Goal: Task Accomplishment & Management: Use online tool/utility

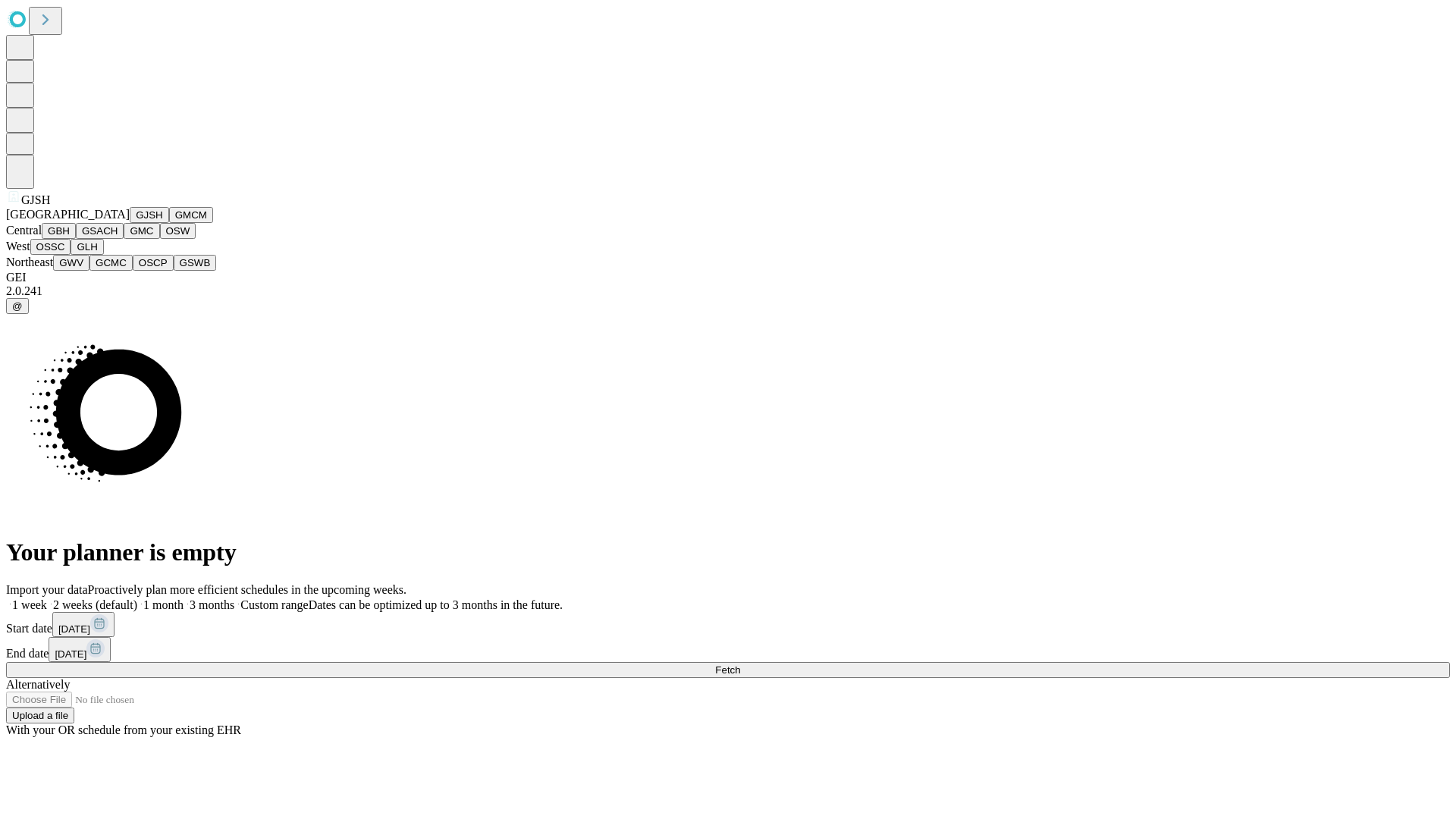
click at [129, 223] on button "GJSH" at bounding box center [149, 215] width 40 height 16
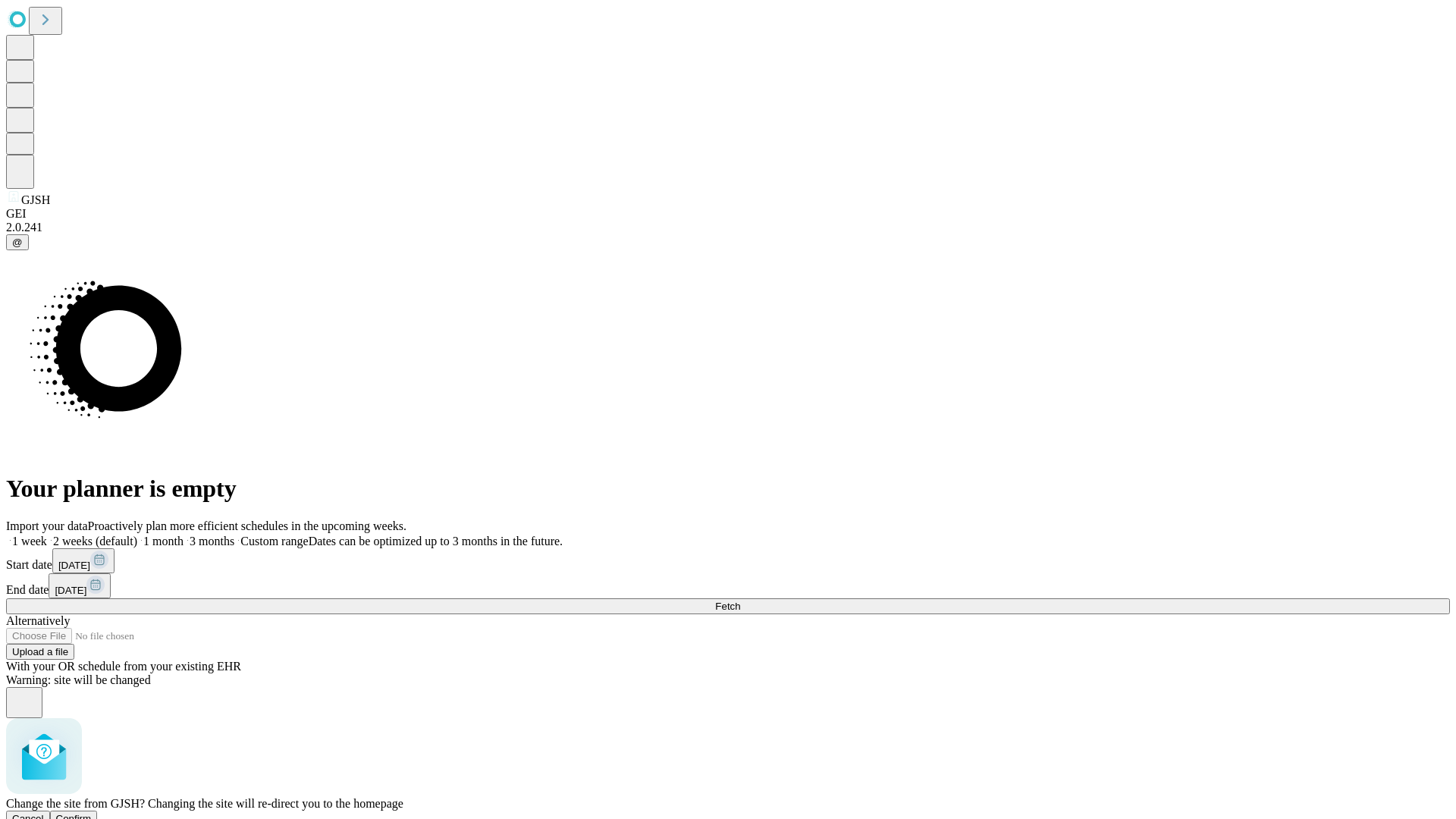
click at [91, 813] on span "Confirm" at bounding box center [73, 818] width 35 height 11
click at [184, 534] on label "1 month" at bounding box center [161, 540] width 47 height 13
click at [741, 601] on span "Fetch" at bounding box center [728, 606] width 25 height 11
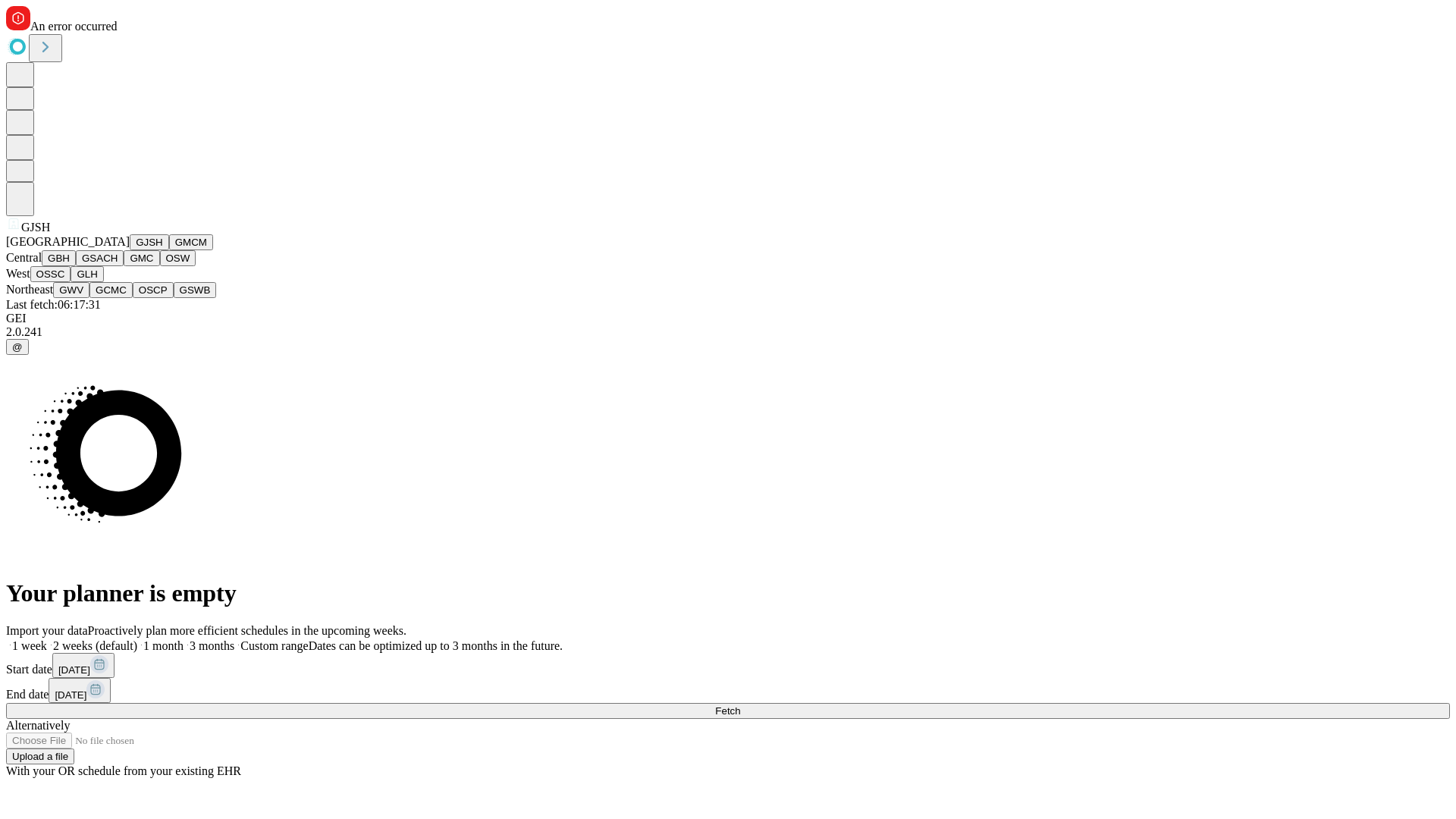
click at [169, 250] on button "GMCM" at bounding box center [191, 243] width 44 height 16
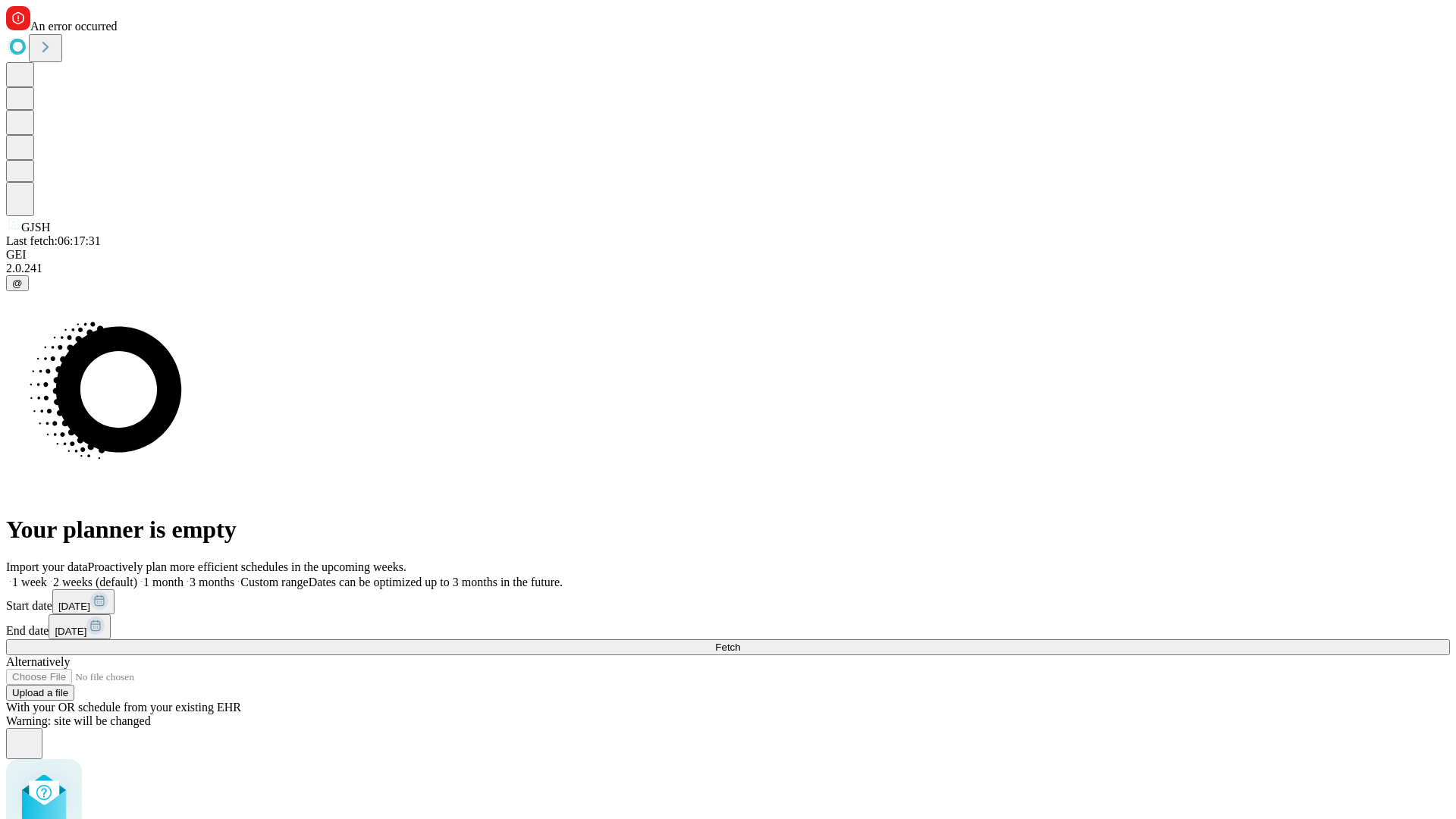
click at [184, 576] on label "1 month" at bounding box center [161, 582] width 47 height 13
click at [741, 641] on span "Fetch" at bounding box center [728, 646] width 25 height 11
click at [184, 576] on label "1 month" at bounding box center [161, 582] width 47 height 13
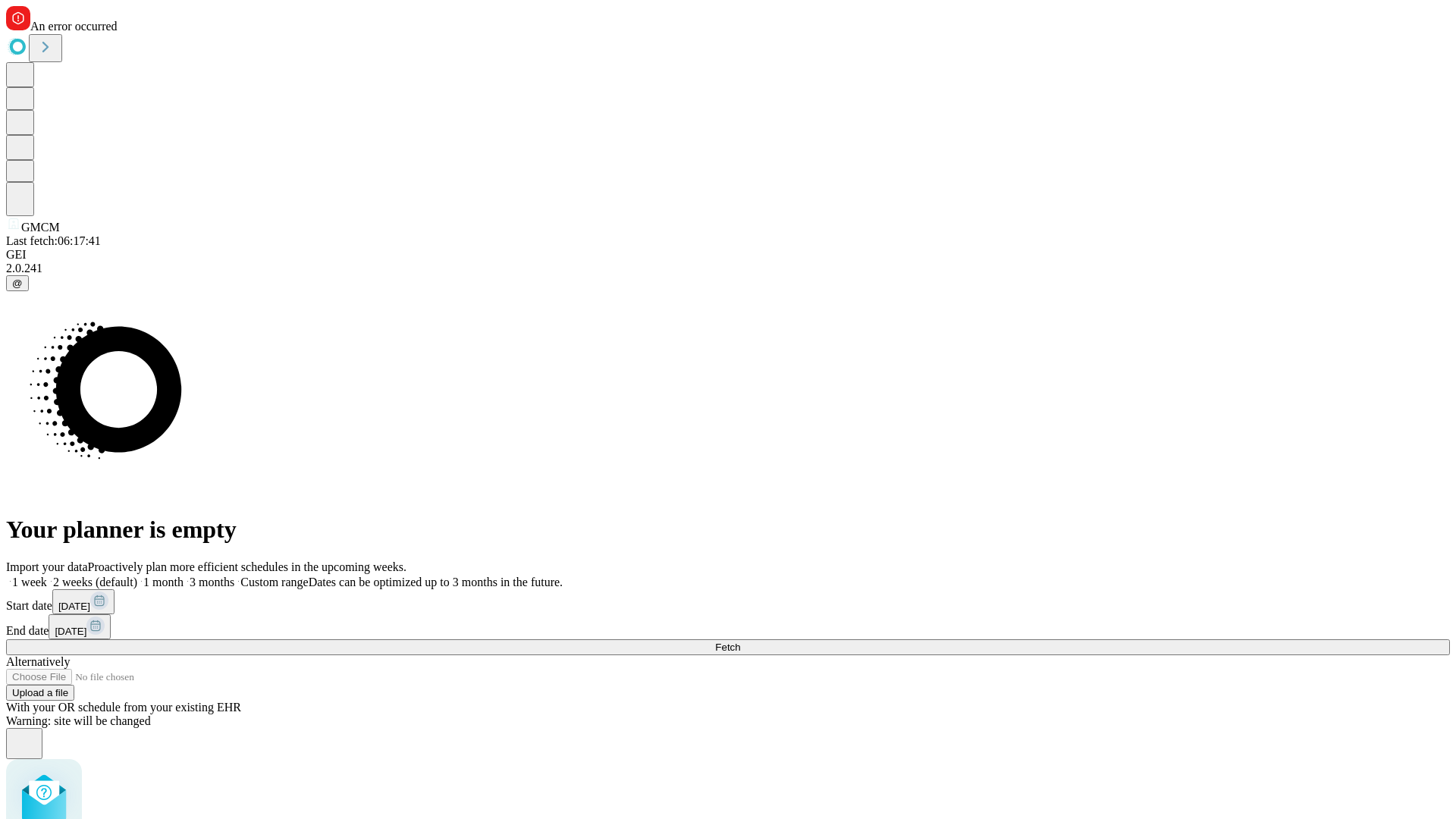
click at [741, 641] on span "Fetch" at bounding box center [728, 646] width 25 height 11
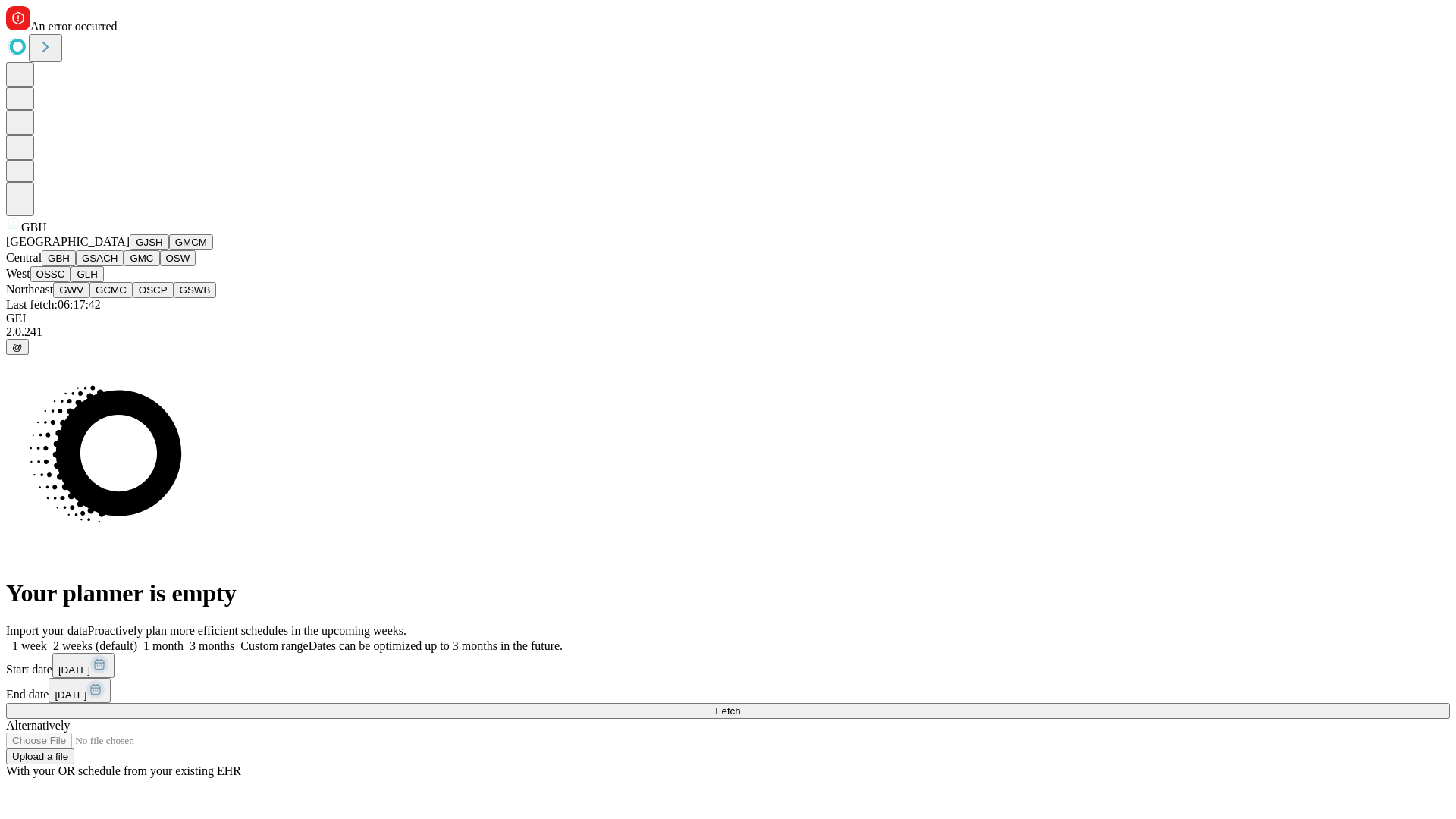
click at [117, 266] on button "GSACH" at bounding box center [99, 258] width 47 height 16
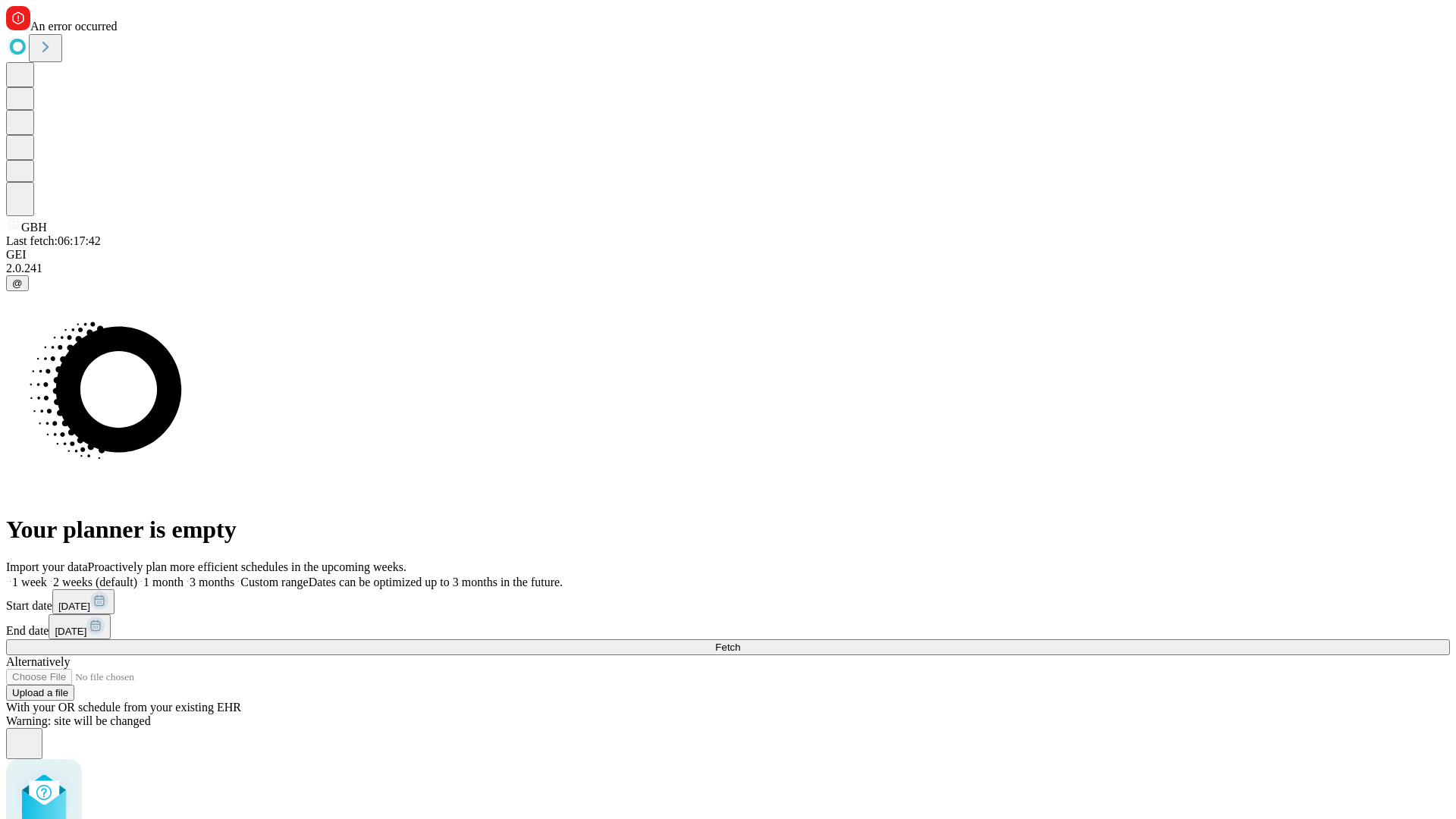
click at [184, 576] on label "1 month" at bounding box center [161, 582] width 47 height 13
click at [741, 641] on span "Fetch" at bounding box center [728, 646] width 25 height 11
click at [184, 576] on label "1 month" at bounding box center [161, 582] width 47 height 13
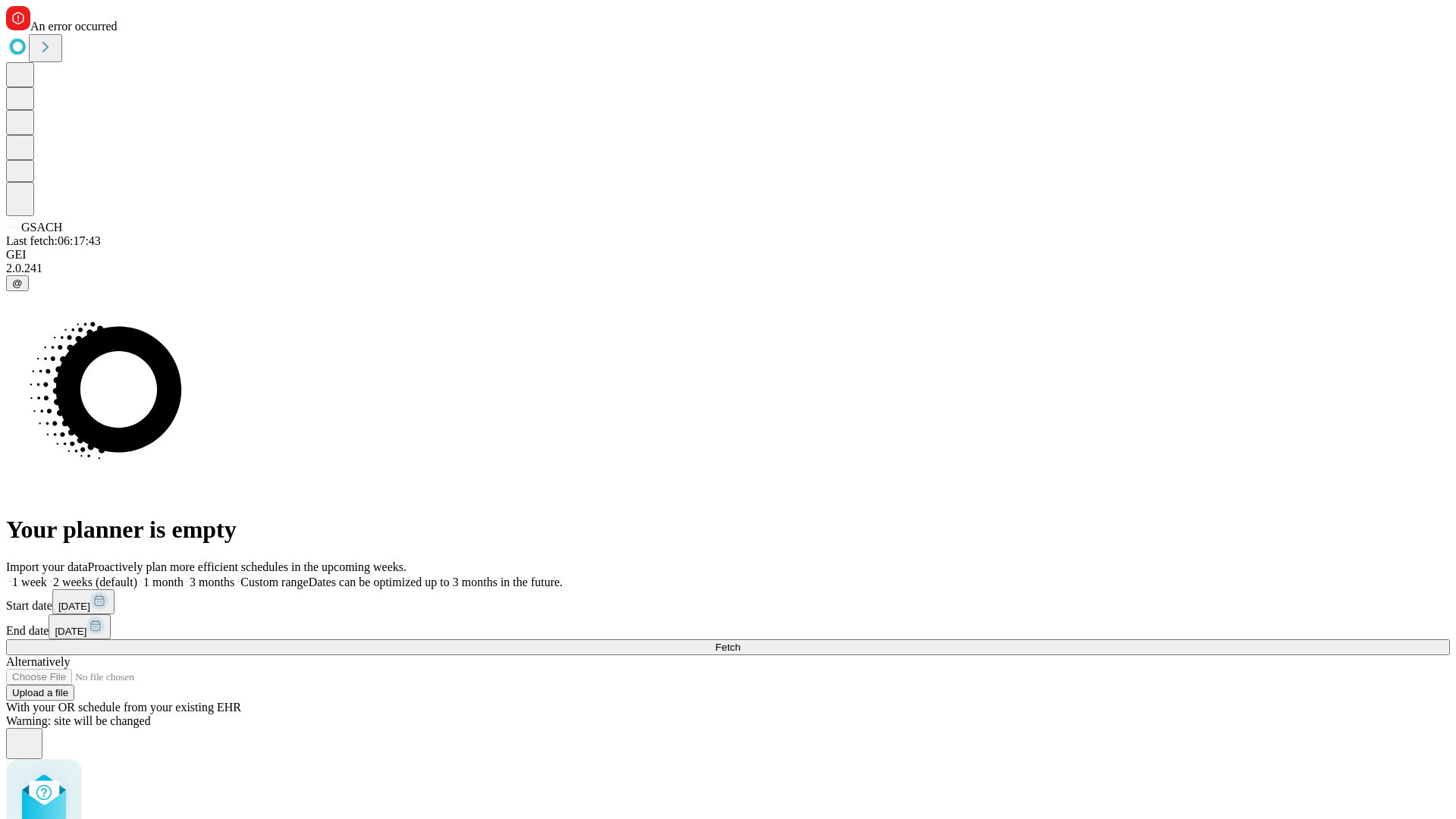
click at [741, 641] on span "Fetch" at bounding box center [728, 646] width 25 height 11
click at [184, 576] on label "1 month" at bounding box center [161, 582] width 47 height 13
click at [741, 641] on span "Fetch" at bounding box center [728, 646] width 25 height 11
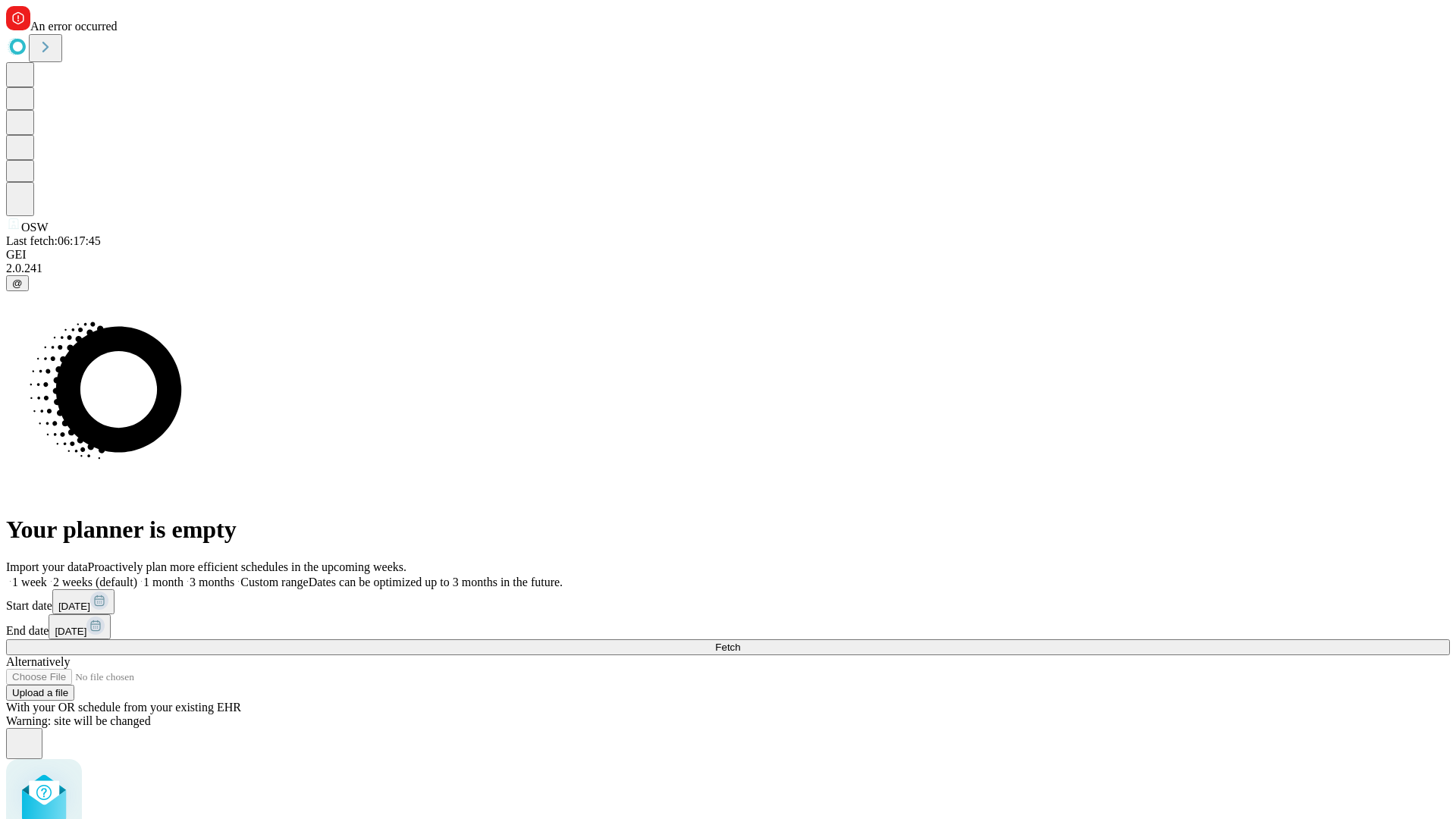
click at [184, 576] on label "1 month" at bounding box center [161, 582] width 47 height 13
click at [741, 641] on span "Fetch" at bounding box center [728, 646] width 25 height 11
click at [184, 576] on label "1 month" at bounding box center [161, 582] width 47 height 13
click at [741, 641] on span "Fetch" at bounding box center [728, 646] width 25 height 11
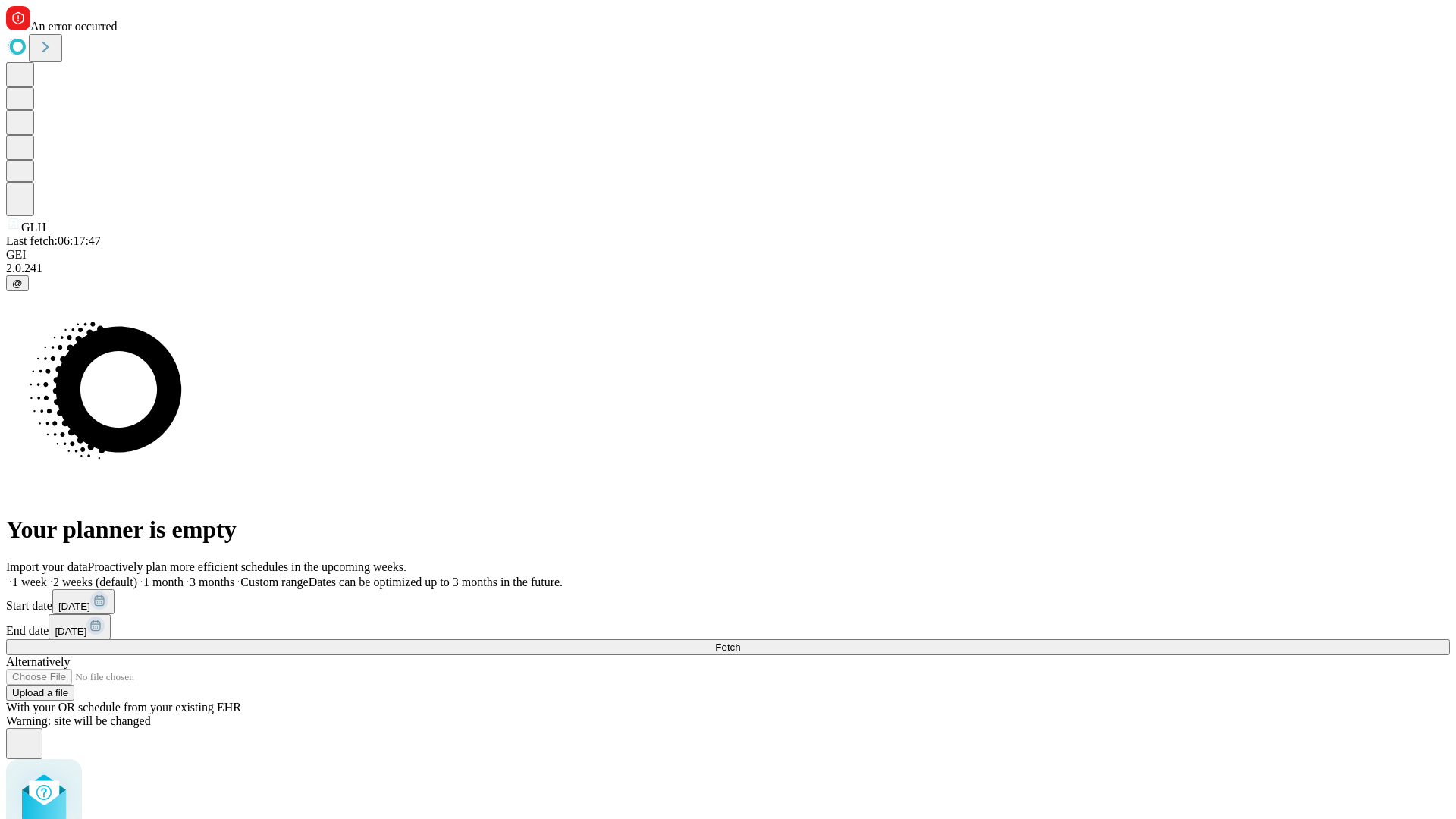
click at [184, 576] on label "1 month" at bounding box center [161, 582] width 47 height 13
click at [741, 641] on span "Fetch" at bounding box center [728, 646] width 25 height 11
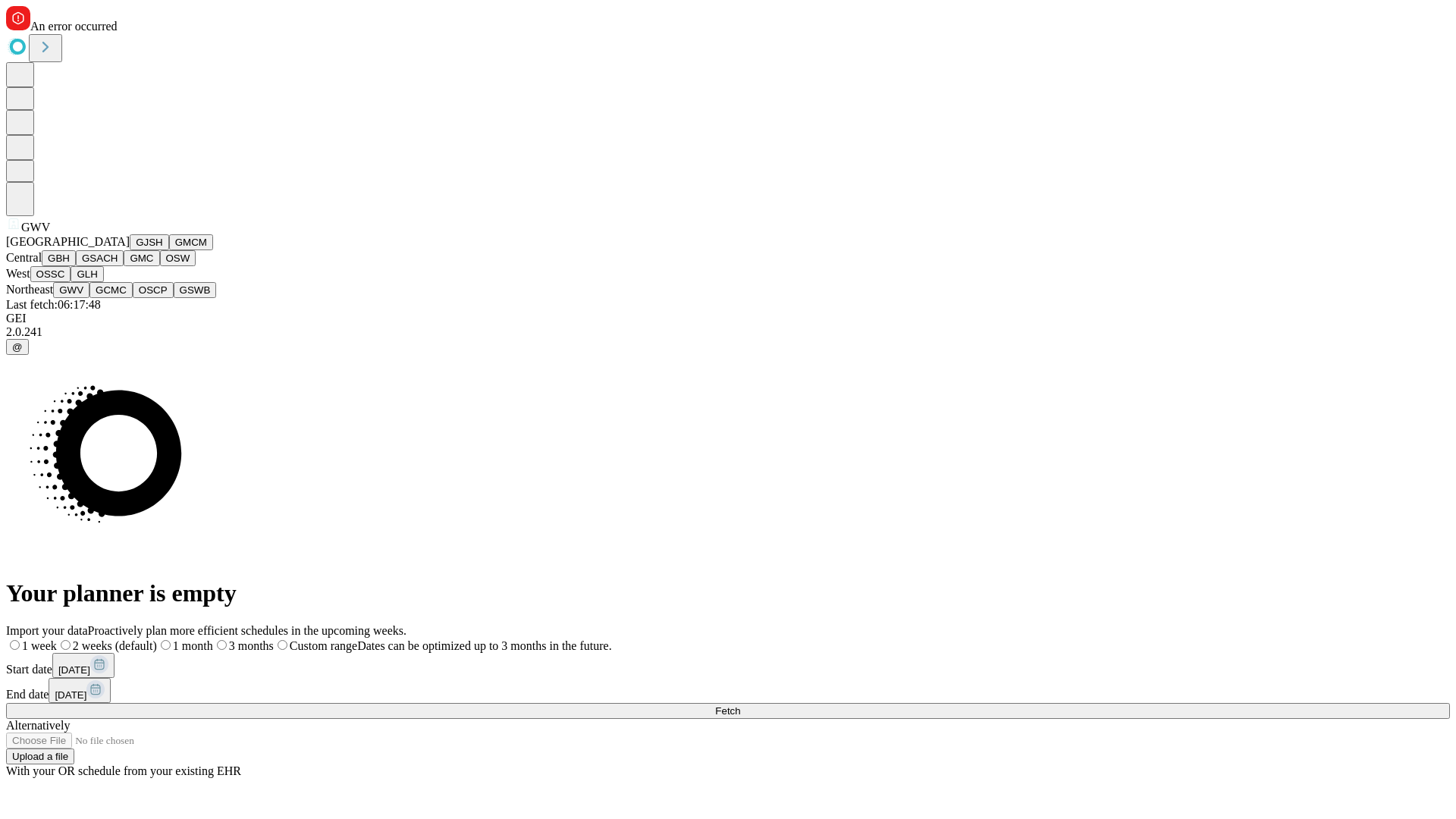
click at [117, 298] on button "GCMC" at bounding box center [111, 290] width 43 height 16
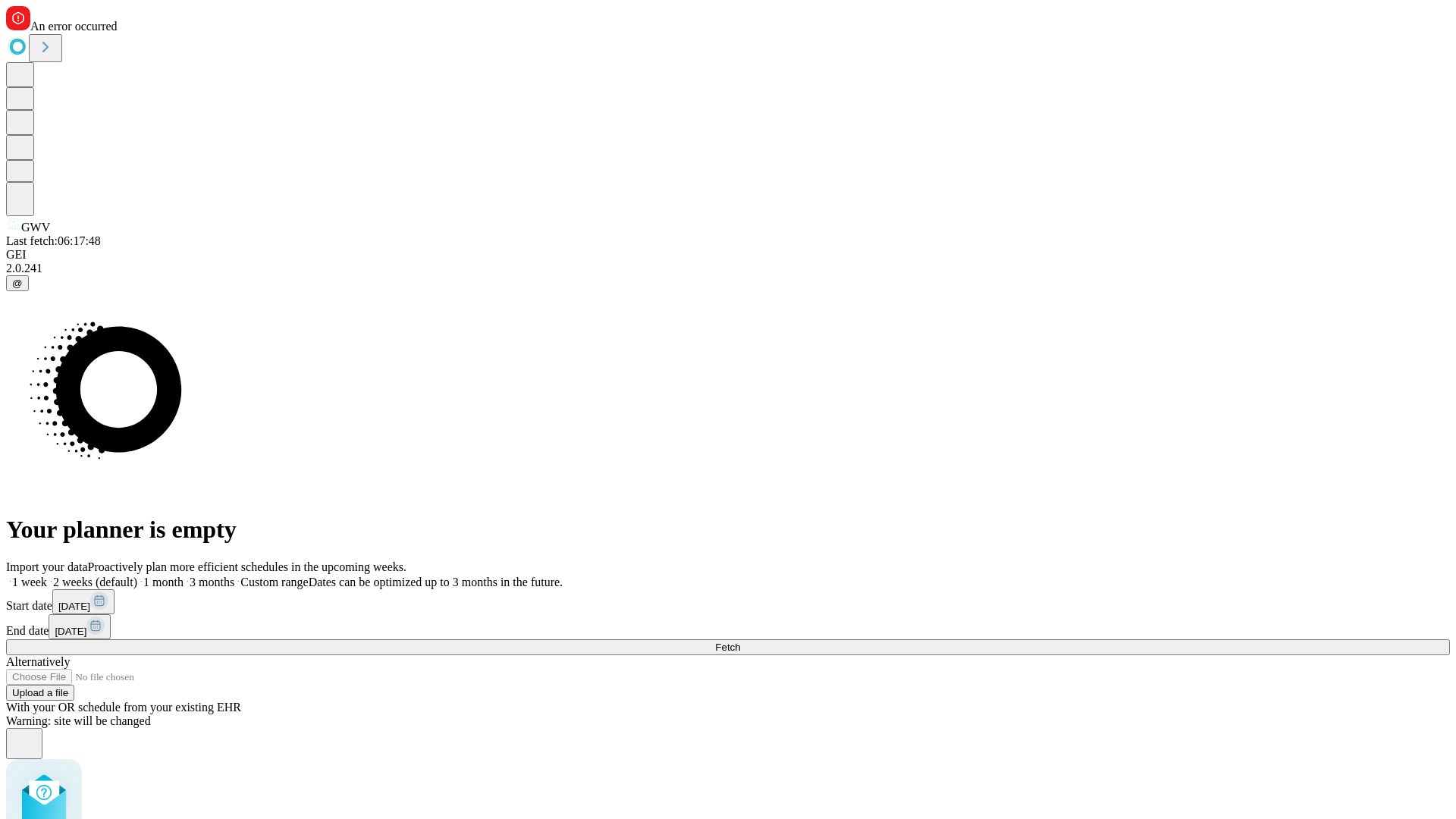
click at [184, 576] on label "1 month" at bounding box center [161, 582] width 47 height 13
click at [741, 641] on span "Fetch" at bounding box center [728, 646] width 25 height 11
click at [184, 576] on label "1 month" at bounding box center [161, 582] width 47 height 13
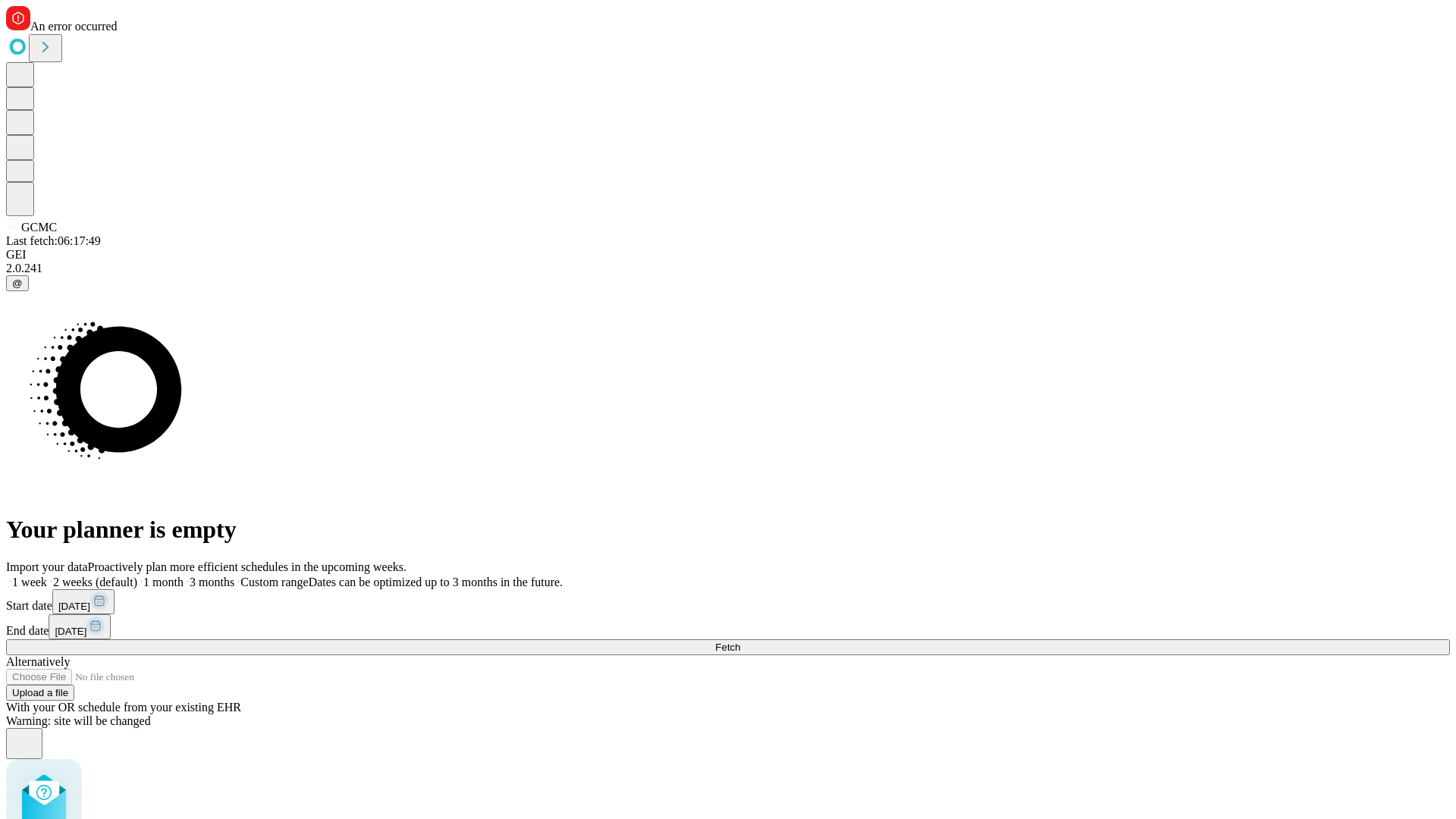
click at [741, 641] on span "Fetch" at bounding box center [728, 646] width 25 height 11
click at [184, 576] on label "1 month" at bounding box center [161, 582] width 47 height 13
click at [741, 641] on span "Fetch" at bounding box center [728, 646] width 25 height 11
